Goal: Find specific page/section: Find specific page/section

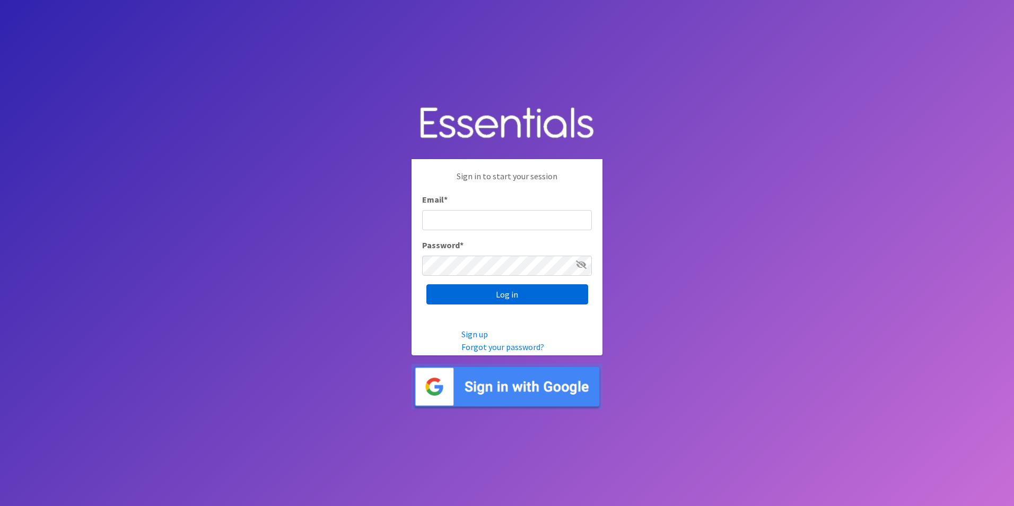
type input "amanda@healthystartswfl.com"
click at [470, 294] on input "Log in" at bounding box center [507, 294] width 162 height 20
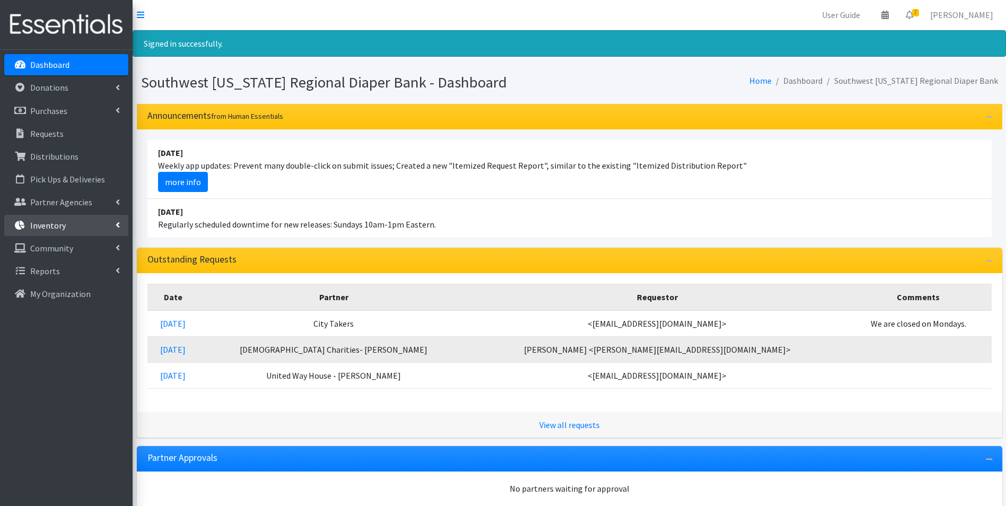
click at [63, 223] on p "Inventory" at bounding box center [48, 225] width 36 height 11
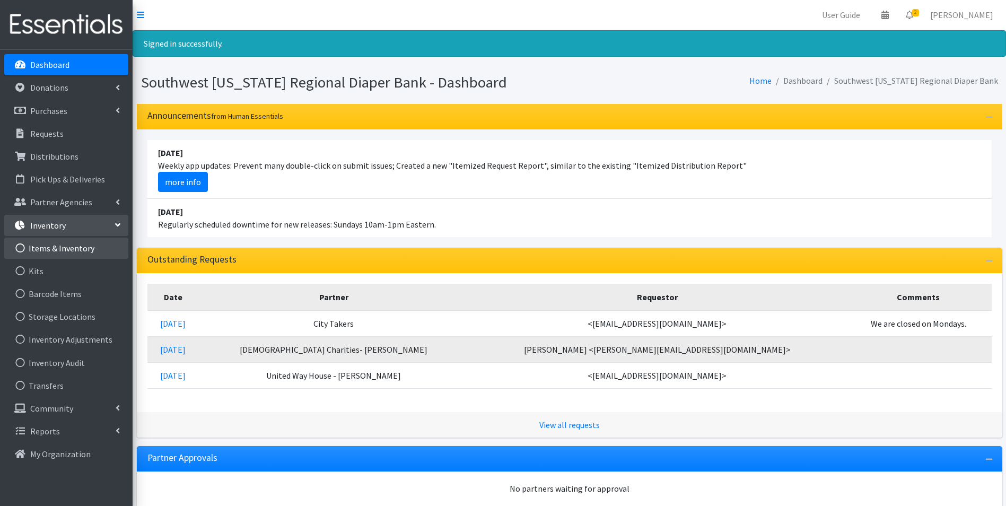
click at [55, 248] on link "Items & Inventory" at bounding box center [66, 248] width 124 height 21
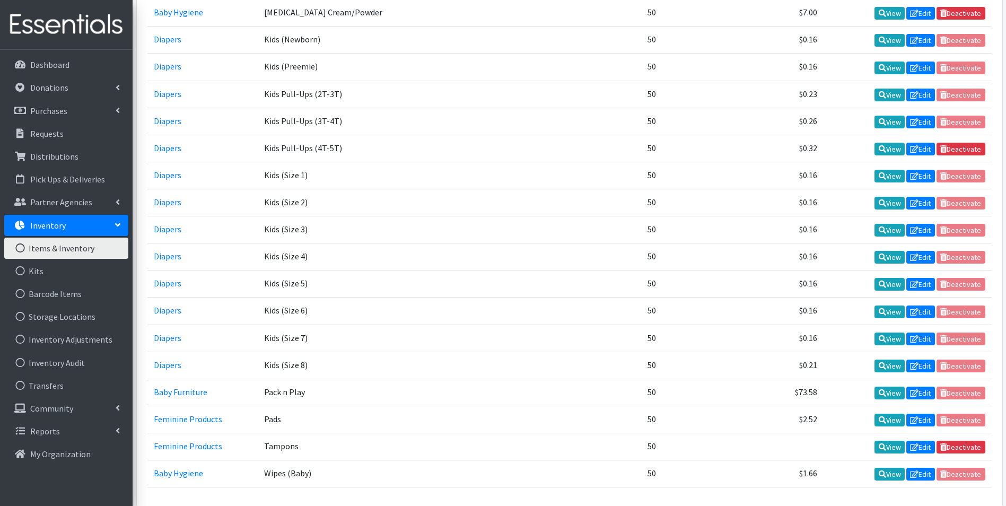
scroll to position [458, 0]
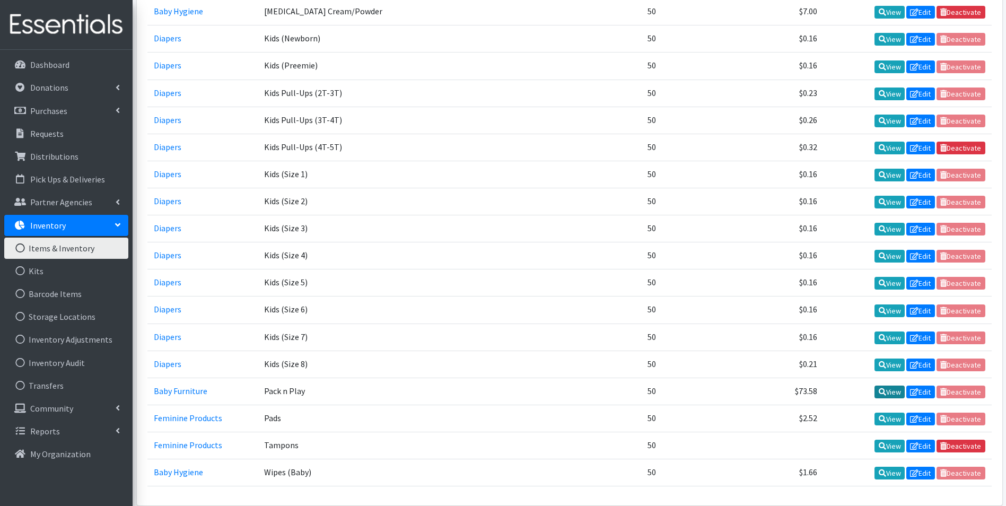
click at [891, 390] on link "View" at bounding box center [889, 391] width 30 height 13
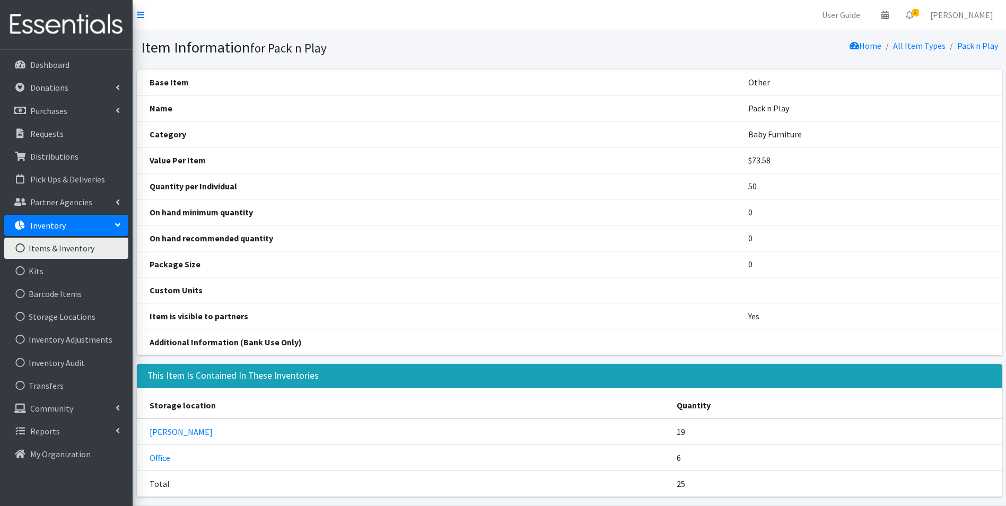
scroll to position [39, 0]
